Goal: Communication & Community: Ask a question

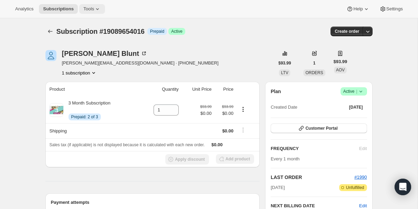
click at [88, 9] on span "Tools" at bounding box center [88, 9] width 11 height 6
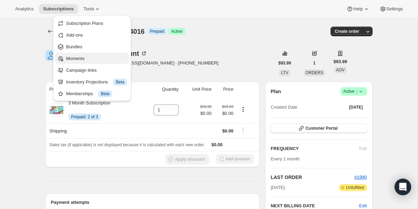
click at [72, 59] on span "Moments" at bounding box center [75, 58] width 18 height 5
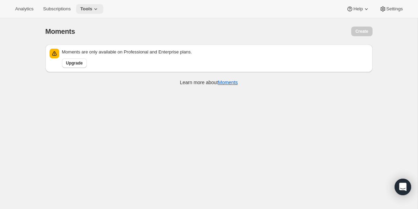
click at [95, 5] on button "Tools" at bounding box center [89, 9] width 27 height 10
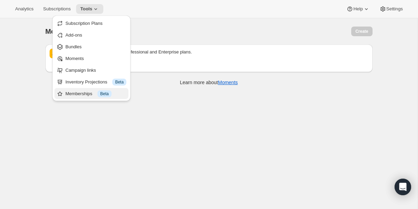
click at [95, 94] on div "Memberships Info Beta" at bounding box center [95, 93] width 61 height 7
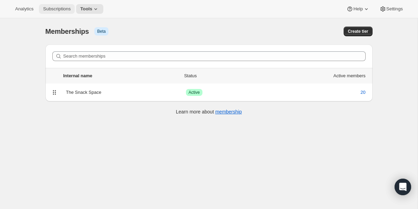
click at [58, 10] on span "Subscriptions" at bounding box center [57, 9] width 28 height 6
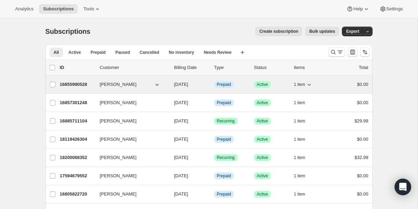
click at [156, 84] on icon "button" at bounding box center [156, 85] width 3 height 2
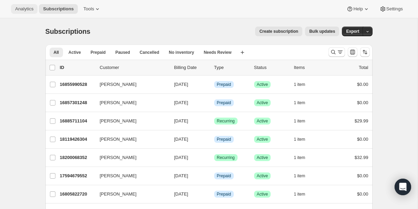
click at [15, 6] on button "Analytics" at bounding box center [24, 9] width 27 height 10
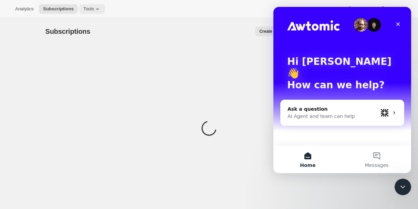
click at [94, 9] on span "Tools" at bounding box center [88, 9] width 11 height 6
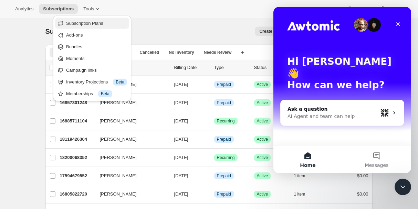
click at [94, 21] on span "Subscription Plans" at bounding box center [84, 23] width 37 height 5
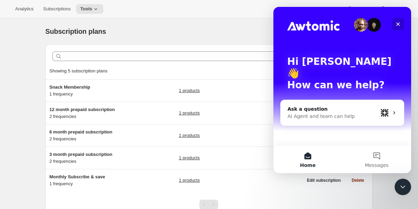
click at [399, 23] on icon "Close" at bounding box center [399, 24] width 4 height 4
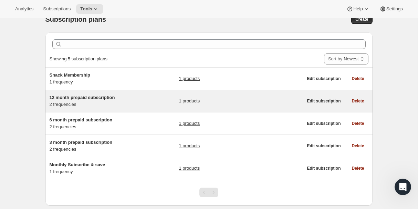
scroll to position [29, 0]
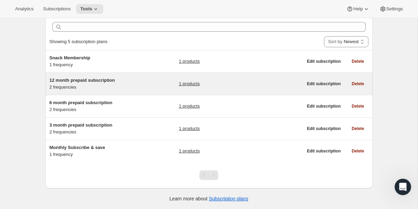
click at [85, 88] on div "12 month prepaid subscription 2 frequencies" at bounding box center [93, 84] width 86 height 14
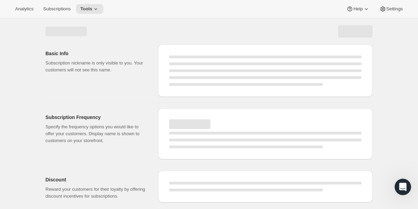
select select "WEEK"
select select "MONTH"
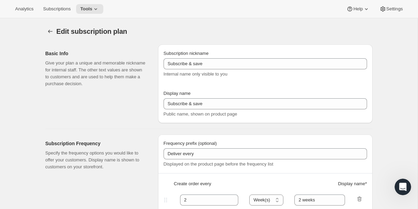
type input "12 month prepaid subscription"
checkbox input "true"
select select "ENABLED"
select select "MONTH"
select select "MONTHDAY"
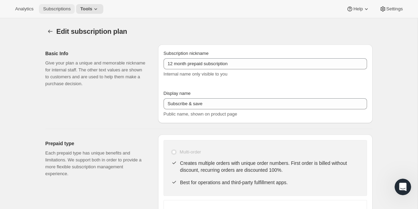
click at [54, 11] on span "Subscriptions" at bounding box center [57, 9] width 28 height 6
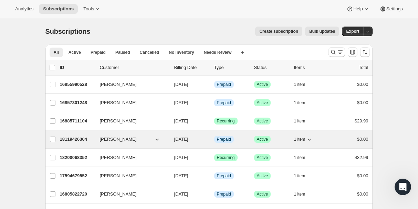
click at [73, 138] on p "18119426304" at bounding box center [77, 139] width 34 height 7
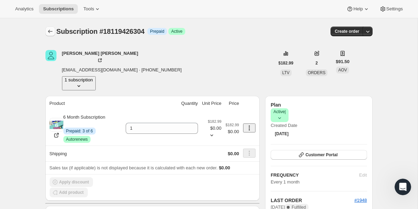
click at [49, 29] on icon "Subscriptions" at bounding box center [50, 31] width 7 height 7
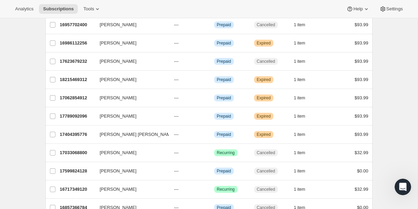
scroll to position [818, 0]
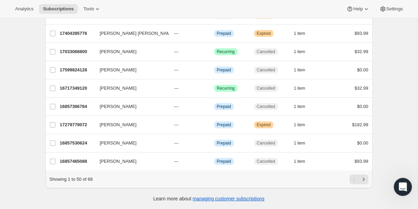
click at [405, 187] on icon "Open Intercom Messenger" at bounding box center [402, 185] width 11 height 11
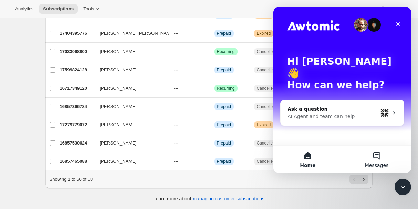
click at [381, 161] on button "Messages" at bounding box center [377, 159] width 69 height 28
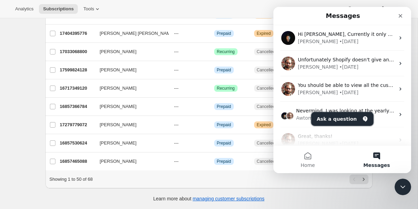
click at [341, 120] on button "Ask a question" at bounding box center [343, 119] width 62 height 14
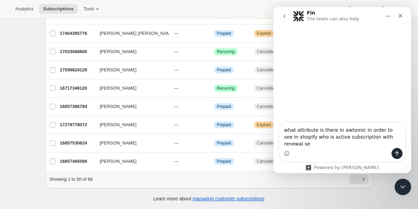
type textarea "what attribute is there in awtomic in order to see in shopify who is active sub…"
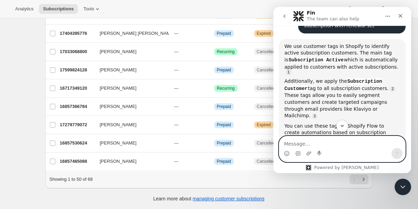
scroll to position [56, 0]
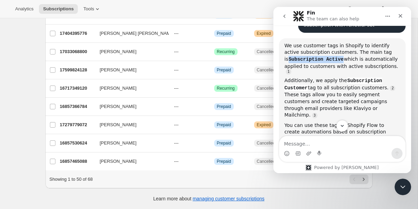
drag, startPoint x: 285, startPoint y: 60, endPoint x: 339, endPoint y: 62, distance: 53.4
click at [339, 62] on code "Subscription Active" at bounding box center [316, 59] width 56 height 6
copy code "Subscription Active"
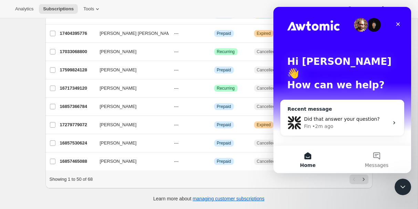
click at [335, 116] on span "Did that answer your question?" at bounding box center [342, 119] width 76 height 6
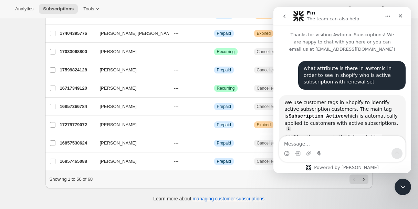
scroll to position [85, 0]
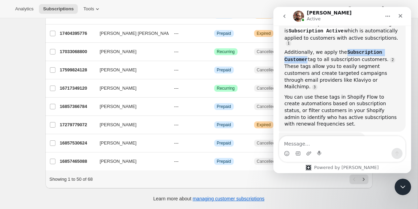
drag, startPoint x: 344, startPoint y: 48, endPoint x: 306, endPoint y: 57, distance: 38.3
click at [306, 57] on code "Subscription Customer" at bounding box center [334, 55] width 98 height 13
copy code "Subscription Customer"
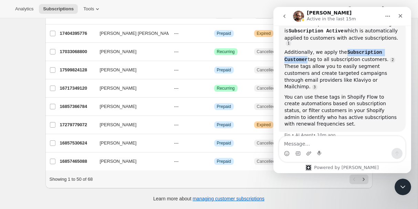
scroll to position [65, 0]
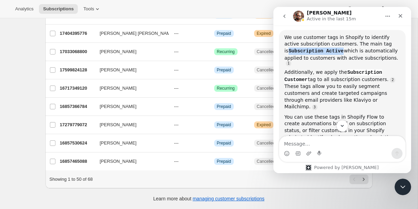
drag, startPoint x: 286, startPoint y: 52, endPoint x: 339, endPoint y: 50, distance: 53.8
click at [339, 50] on code "Subscription Active" at bounding box center [316, 51] width 56 height 6
copy code "Subscription Active"
click at [403, 19] on div "Close" at bounding box center [401, 16] width 12 height 12
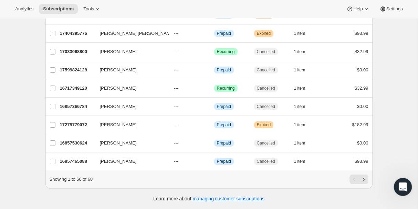
click at [401, 182] on icon "Open Intercom Messenger" at bounding box center [402, 185] width 11 height 11
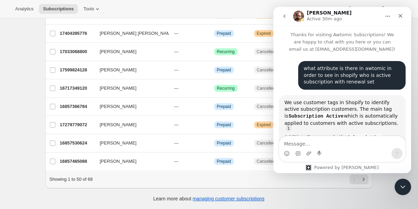
scroll to position [100, 0]
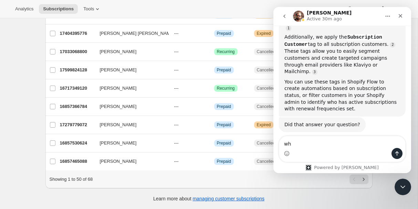
type textarea "w"
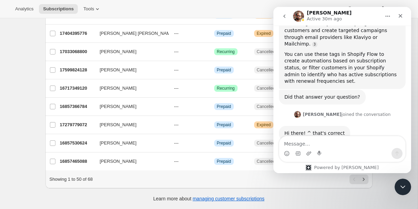
scroll to position [127, 0]
click at [282, 16] on icon "go back" at bounding box center [285, 16] width 6 height 6
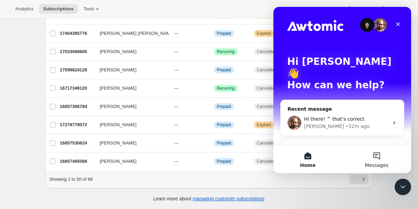
click at [374, 156] on button "Messages" at bounding box center [377, 159] width 69 height 28
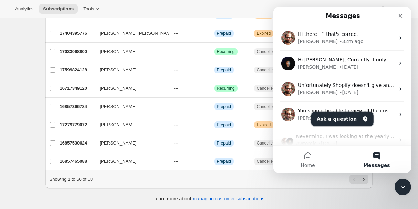
click at [324, 119] on button "Ask a question" at bounding box center [343, 119] width 62 height 14
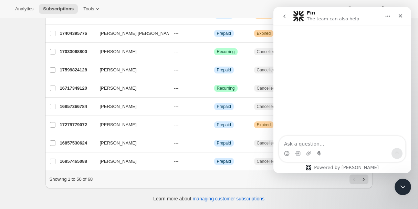
click at [300, 141] on textarea "Ask a question…" at bounding box center [343, 142] width 126 height 12
type textarea "what is the webhook subscription line added"
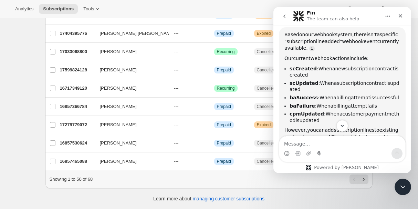
scroll to position [60, 0]
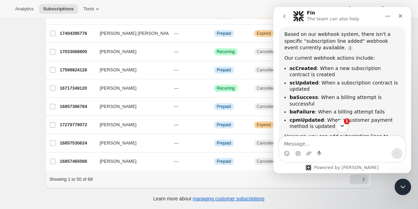
click at [344, 128] on icon "Scroll to bottom" at bounding box center [342, 126] width 6 height 6
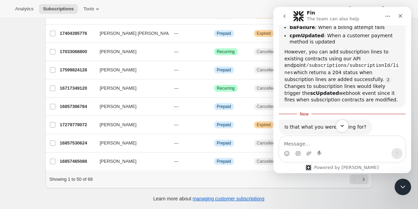
scroll to position [152, 0]
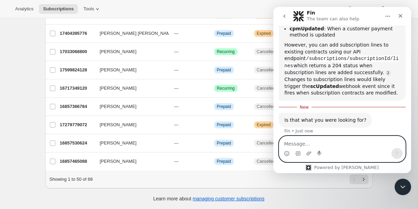
click at [308, 143] on textarea "Message…" at bounding box center [343, 142] width 126 height 12
type textarea "sorry not webhook, shopify flow trigger"
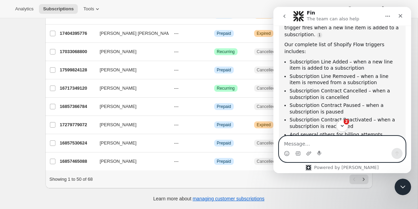
scroll to position [352, 0]
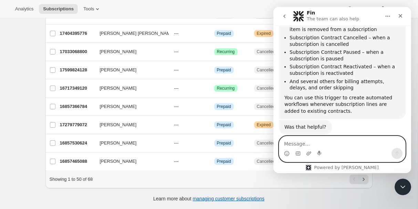
click at [312, 140] on textarea "Message…" at bounding box center [343, 142] width 126 height 12
type textarea "j"
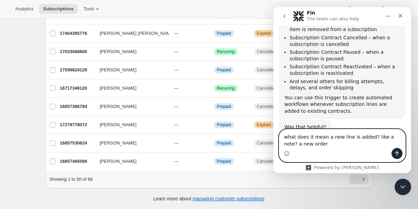
type textarea "what does it mean a new line is added? like a note? a new order?"
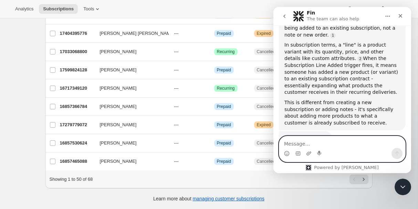
scroll to position [498, 0]
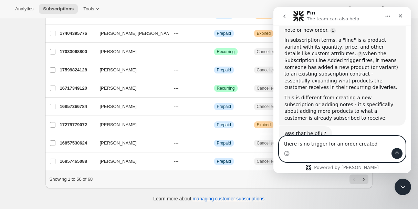
type textarea "there is no trigger for an order created?"
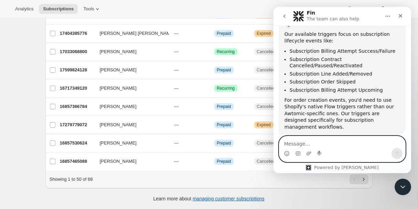
scroll to position [676, 0]
